Goal: Task Accomplishment & Management: Complete application form

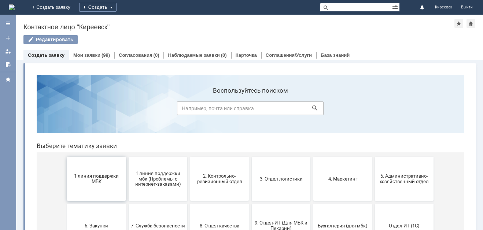
click at [106, 178] on span "1 линия поддержки МБК" at bounding box center [96, 178] width 54 height 11
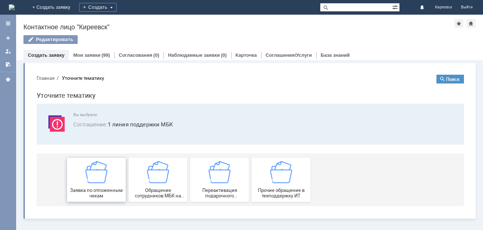
click at [104, 178] on img at bounding box center [96, 172] width 22 height 22
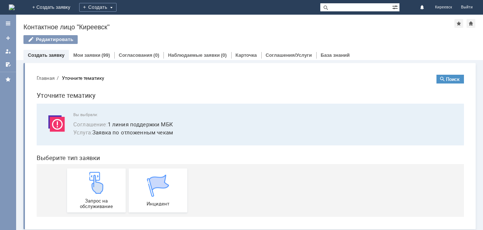
click at [104, 178] on img at bounding box center [96, 183] width 22 height 22
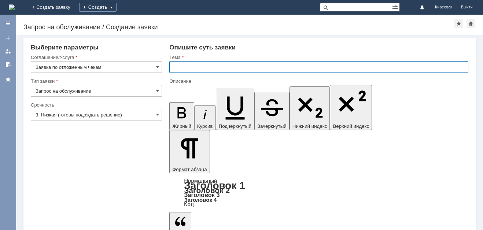
click at [191, 69] on input "text" at bounding box center [318, 67] width 299 height 12
type input "МБК Киреевск. Отложенные чеки"
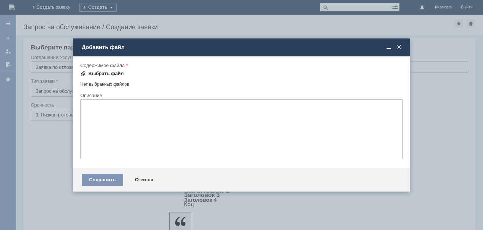
click at [99, 73] on div "Выбрать файл" at bounding box center [106, 74] width 36 height 6
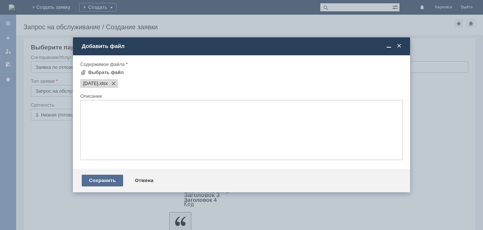
click at [107, 179] on div "Сохранить" at bounding box center [102, 181] width 41 height 12
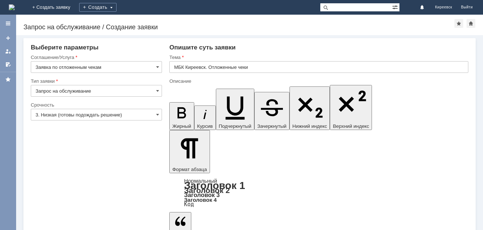
click at [73, 110] on input "3. Низкая (готовы подождать решение)" at bounding box center [96, 115] width 131 height 12
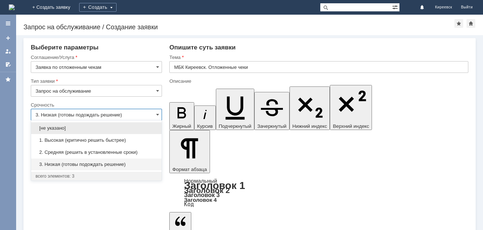
click at [79, 153] on span "2. Средняя (решить в установленные сроки)" at bounding box center [97, 152] width 122 height 6
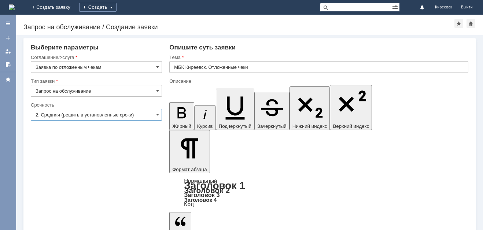
type input "2. Средняя (решить в установленные сроки)"
